Goal: Check status: Check status

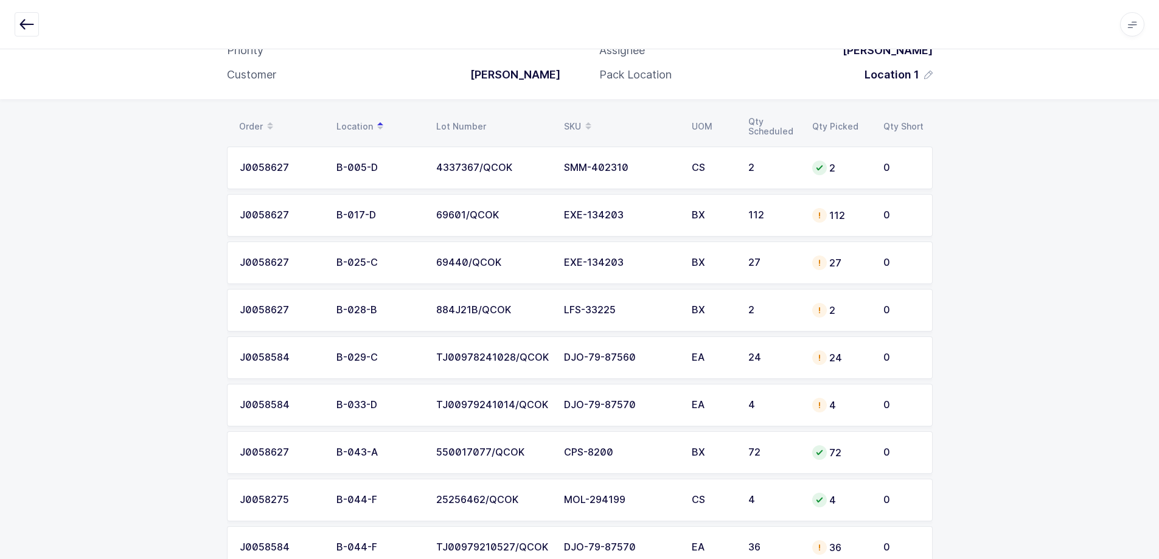
scroll to position [122, 0]
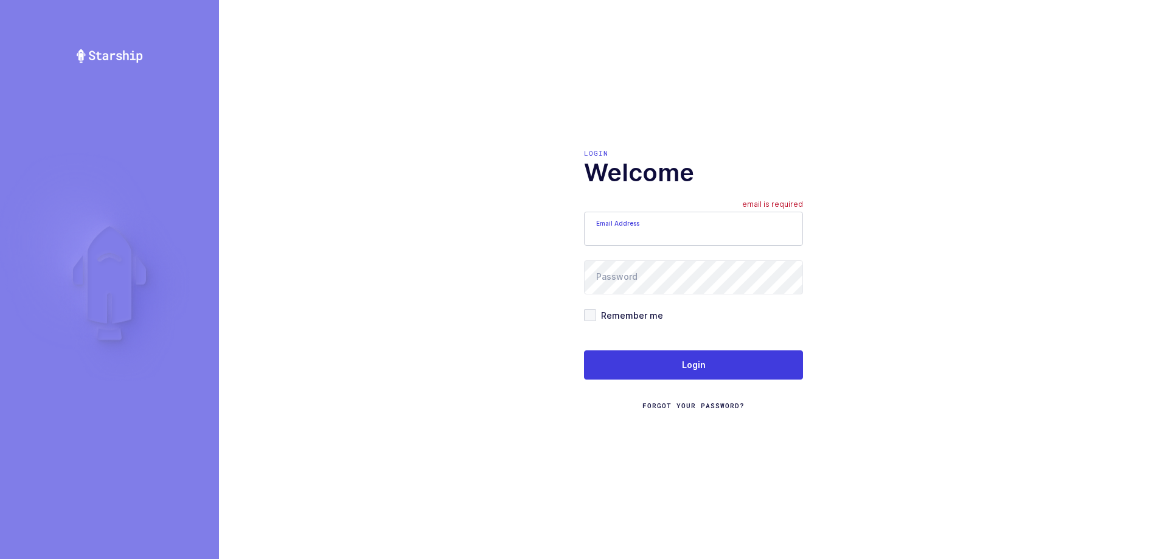
type input "[EMAIL_ADDRESS][DOMAIN_NAME]"
drag, startPoint x: 706, startPoint y: 235, endPoint x: 458, endPoint y: 219, distance: 249.4
click at [458, 219] on div "Login Welcome Email Address [EMAIL_ADDRESS][DOMAIN_NAME] email is required Pass…" at bounding box center [693, 279] width 949 height 559
type input "[EMAIL_ADDRESS][DOMAIN_NAME]"
click at [493, 273] on div "Login Welcome Email Address [EMAIL_ADDRESS][DOMAIN_NAME] Password Remember me L…" at bounding box center [693, 279] width 949 height 559
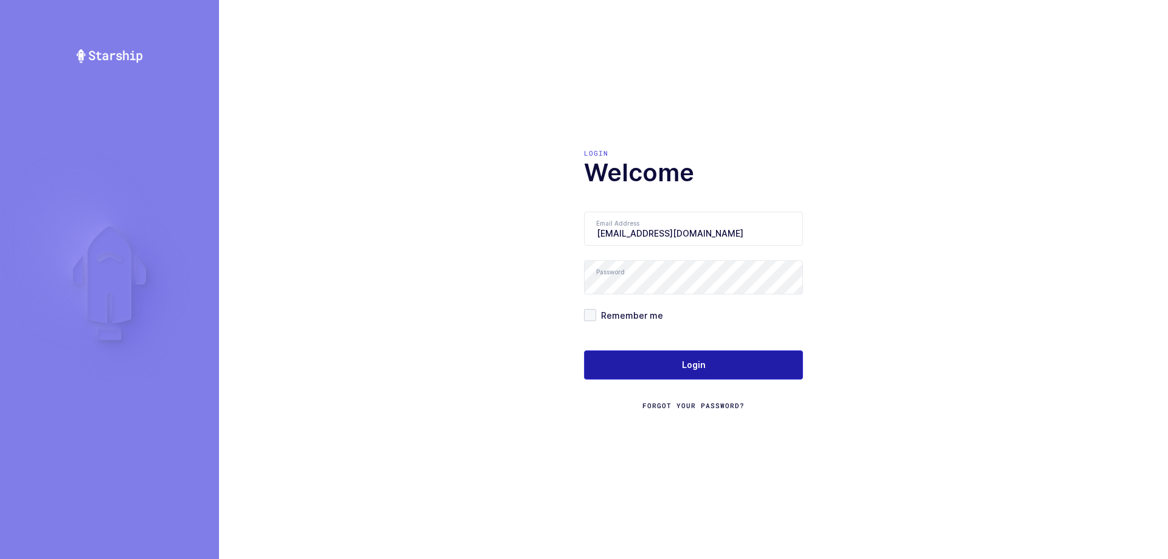
click at [587, 366] on button "Login" at bounding box center [693, 364] width 219 height 29
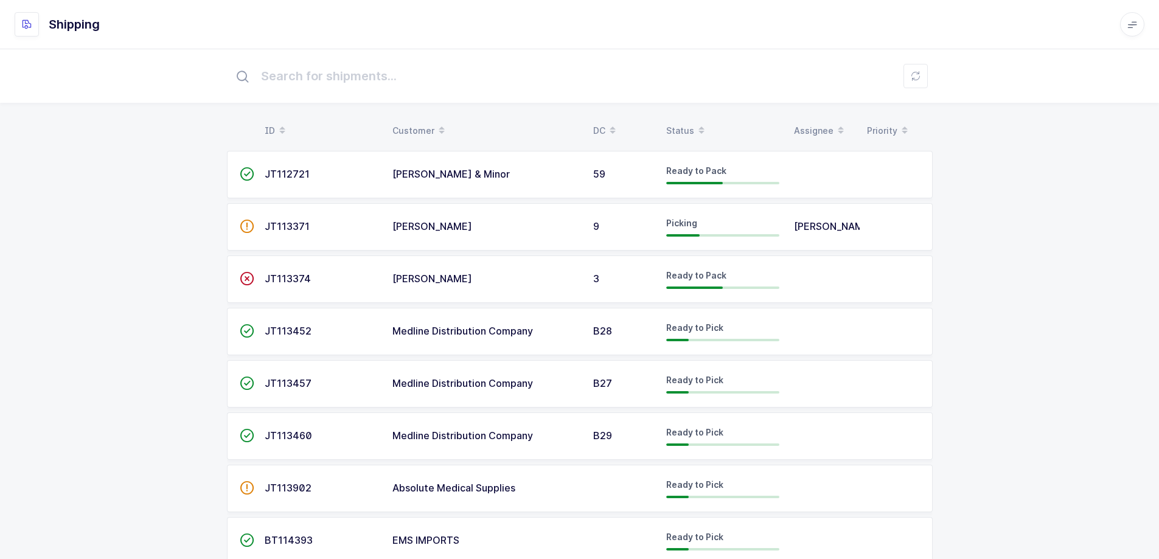
click at [621, 239] on td "9" at bounding box center [622, 226] width 73 height 47
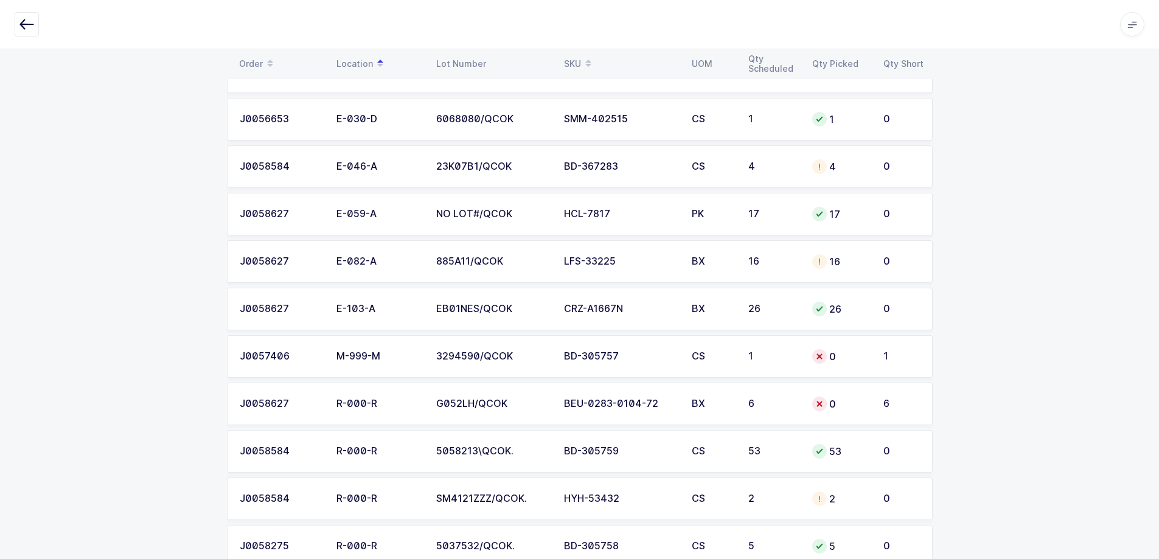
scroll to position [2379, 0]
